Goal: Task Accomplishment & Management: Manage account settings

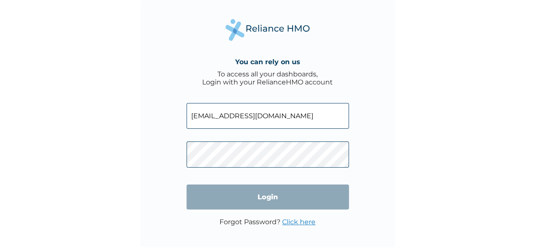
click at [250, 201] on input "Login" at bounding box center [267, 197] width 162 height 25
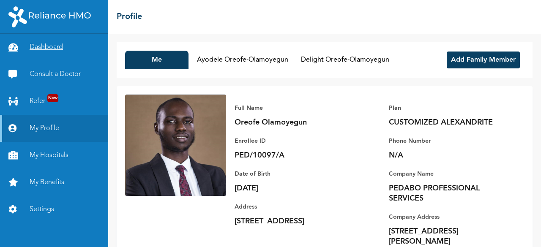
click at [86, 51] on link "Dashboard" at bounding box center [54, 47] width 108 height 27
